Goal: Task Accomplishment & Management: Manage account settings

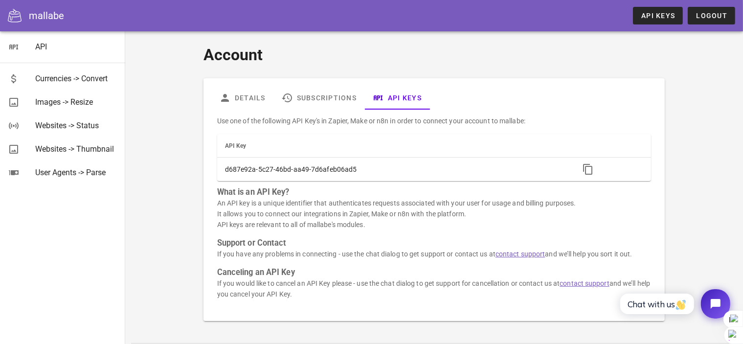
click at [383, 52] on h1 "Account" at bounding box center [433, 54] width 461 height 23
click at [304, 94] on link "Subscriptions" at bounding box center [318, 97] width 91 height 23
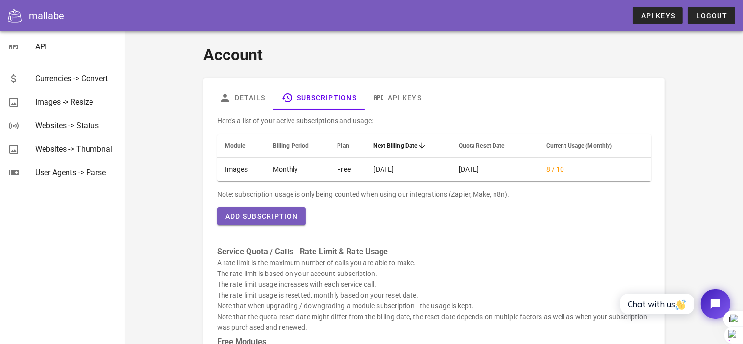
click at [462, 61] on h1 "Account" at bounding box center [433, 54] width 461 height 23
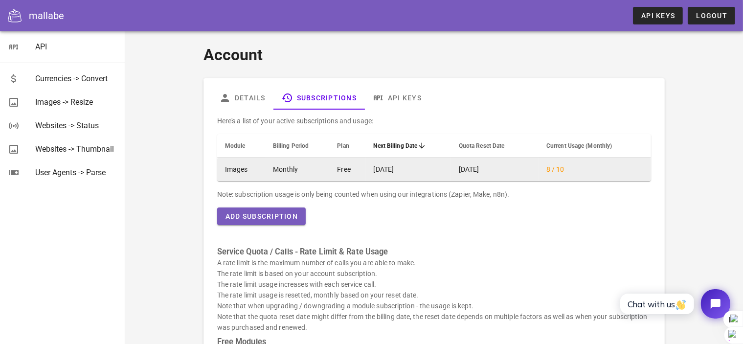
click at [557, 168] on span "8 / 10" at bounding box center [555, 169] width 18 height 8
